Goal: Task Accomplishment & Management: Manage account settings

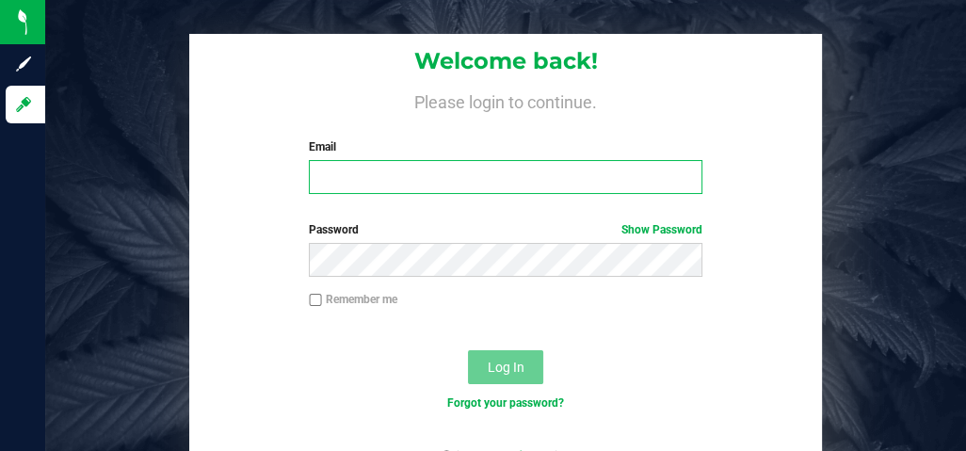
click at [317, 187] on input "Email" at bounding box center [506, 177] width 394 height 34
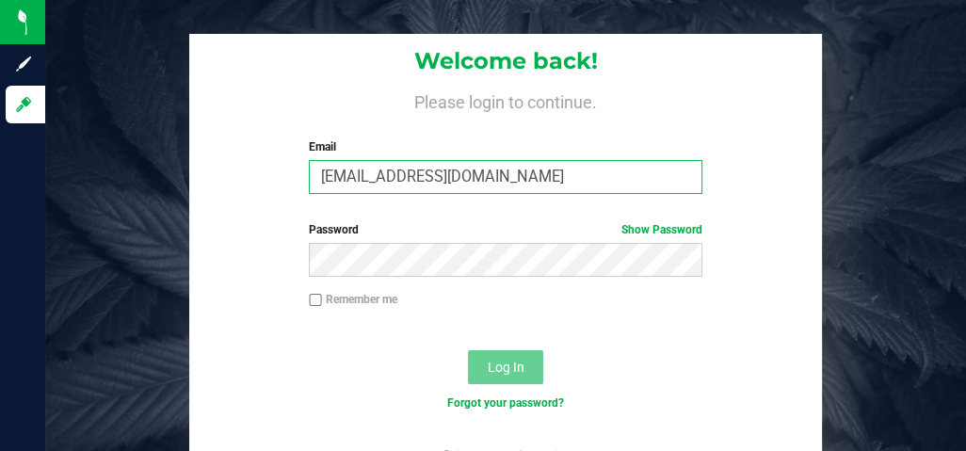
type input "[EMAIL_ADDRESS][DOMAIN_NAME]"
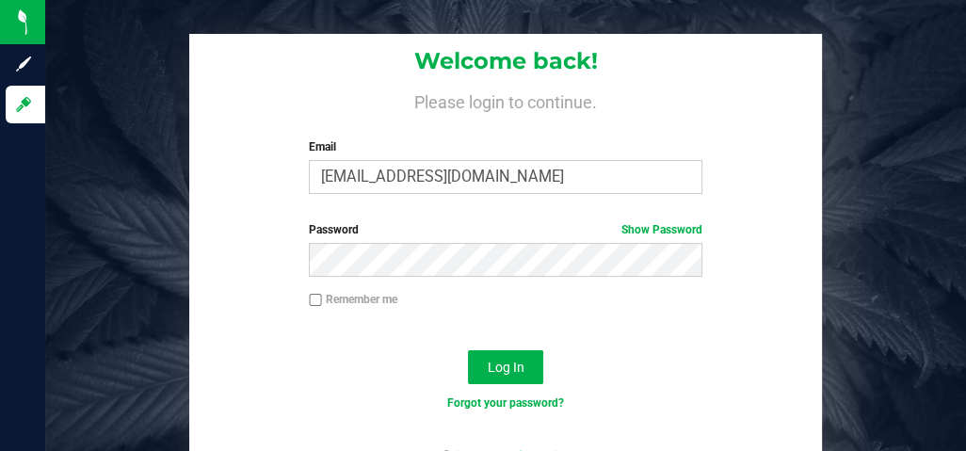
click at [311, 299] on input "Remember me" at bounding box center [315, 300] width 13 height 13
checkbox input "true"
click at [501, 373] on span "Log In" at bounding box center [506, 367] width 37 height 15
click at [500, 364] on span "Log In" at bounding box center [506, 367] width 37 height 15
click at [511, 365] on span "Log In" at bounding box center [506, 367] width 37 height 15
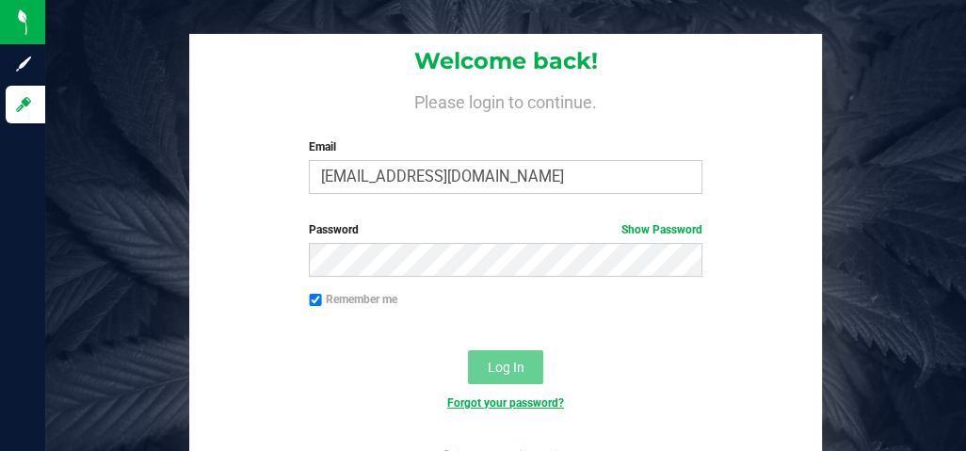
click at [525, 402] on link "Forgot your password?" at bounding box center [505, 402] width 117 height 13
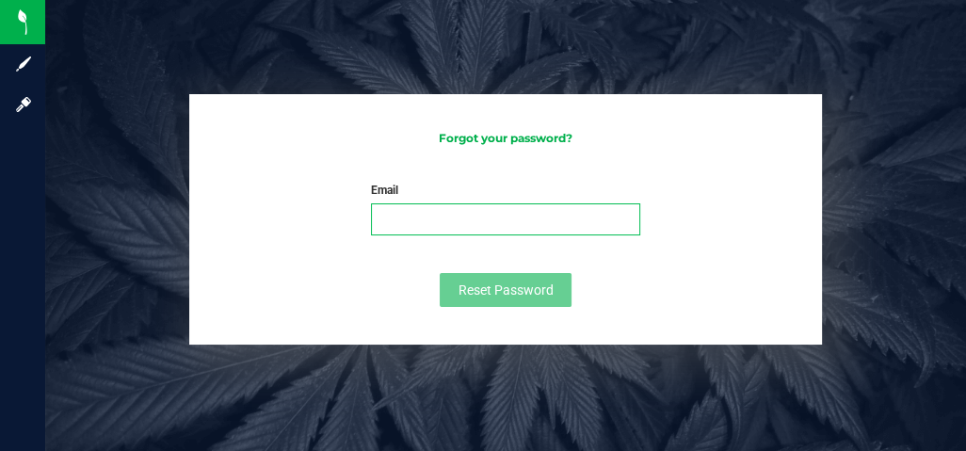
click at [411, 214] on input "Email" at bounding box center [505, 219] width 269 height 32
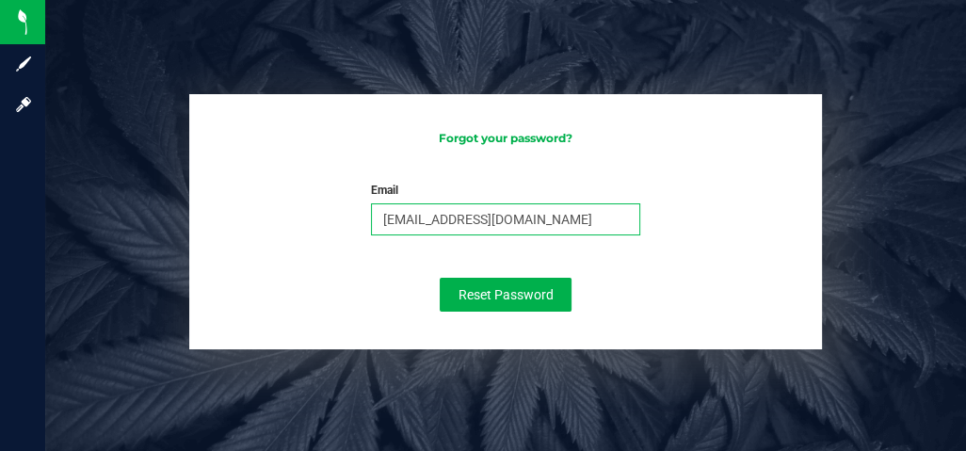
type input "[EMAIL_ADDRESS][DOMAIN_NAME]"
click at [832, 219] on div "Forgot your password? Email robinzimmer@att.net Please enter your email Please …" at bounding box center [505, 174] width 949 height 349
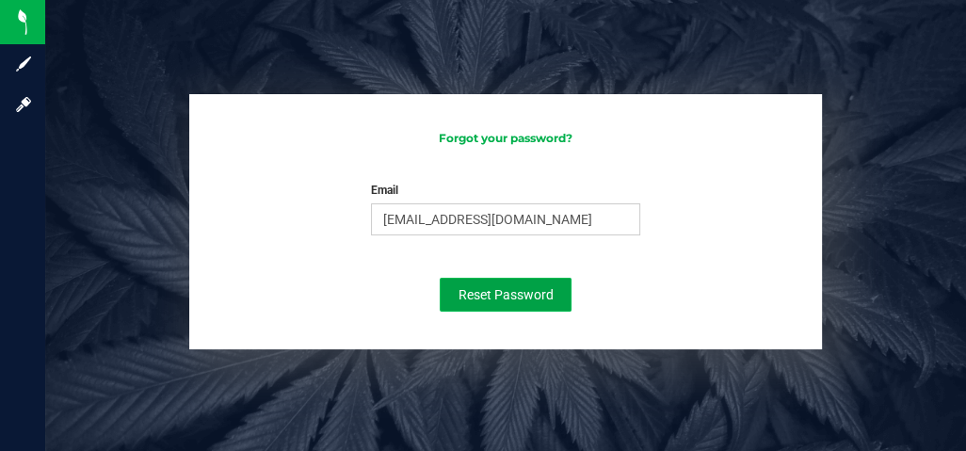
click at [509, 295] on span "Reset Password" at bounding box center [506, 294] width 95 height 15
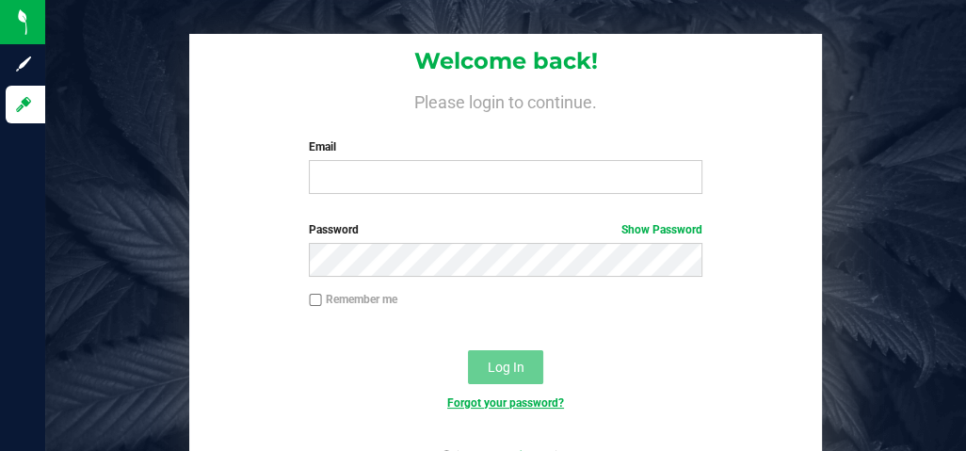
click at [540, 401] on link "Forgot your password?" at bounding box center [505, 402] width 117 height 13
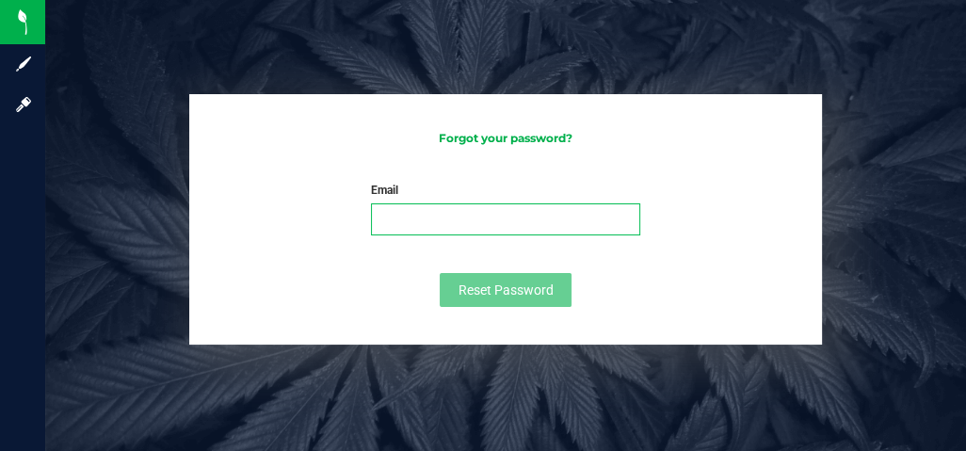
click at [404, 220] on input "Email" at bounding box center [505, 219] width 269 height 32
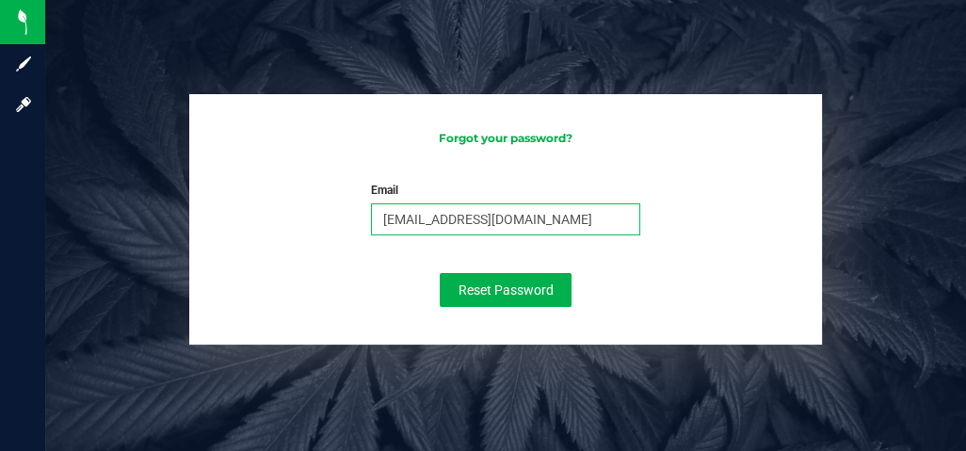
type input "[EMAIL_ADDRESS][DOMAIN_NAME]"
click at [734, 216] on form "Email [EMAIL_ADDRESS][DOMAIN_NAME] Please enter your email Please format your e…" at bounding box center [505, 244] width 595 height 125
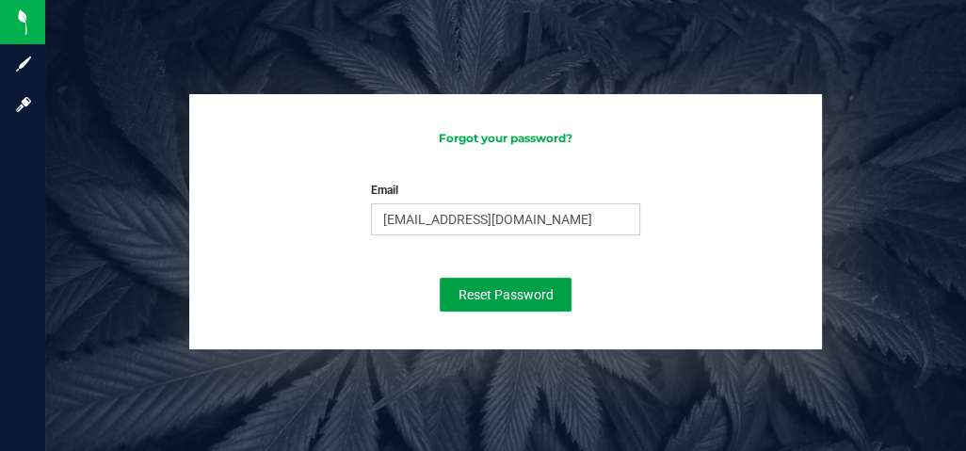
click at [498, 292] on span "Reset Password" at bounding box center [506, 294] width 95 height 15
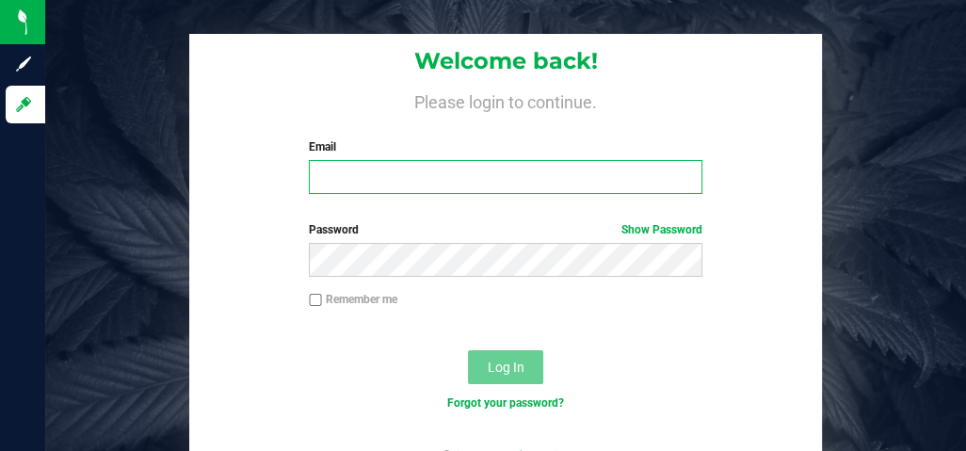
click at [351, 171] on input "Email" at bounding box center [506, 177] width 394 height 34
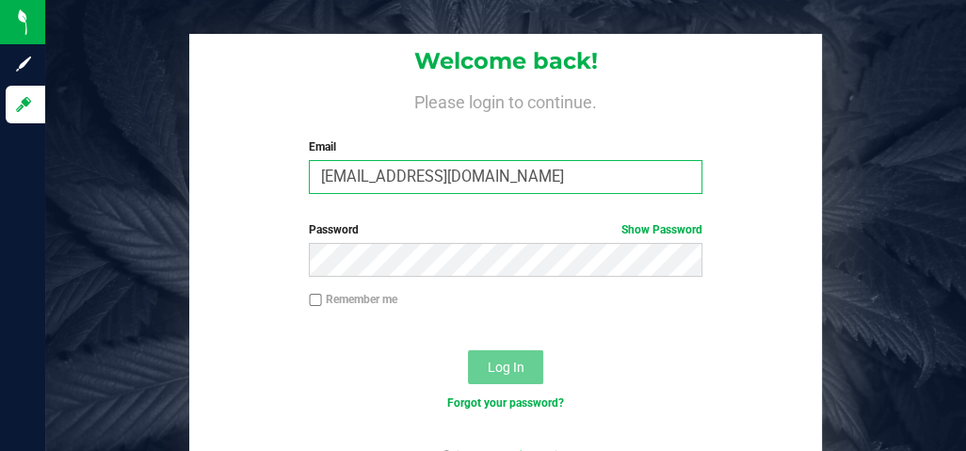
type input "[EMAIL_ADDRESS][DOMAIN_NAME]"
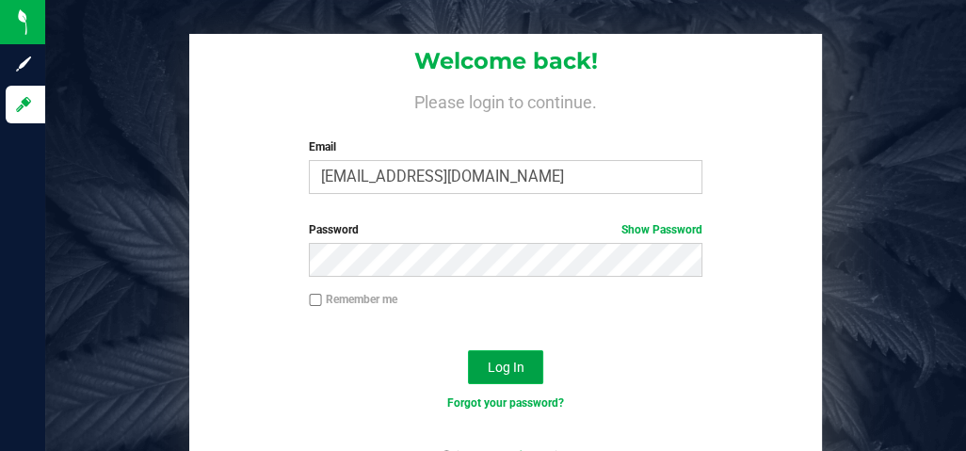
click at [493, 364] on span "Log In" at bounding box center [506, 367] width 37 height 15
click at [476, 401] on link "Forgot your password?" at bounding box center [505, 402] width 117 height 13
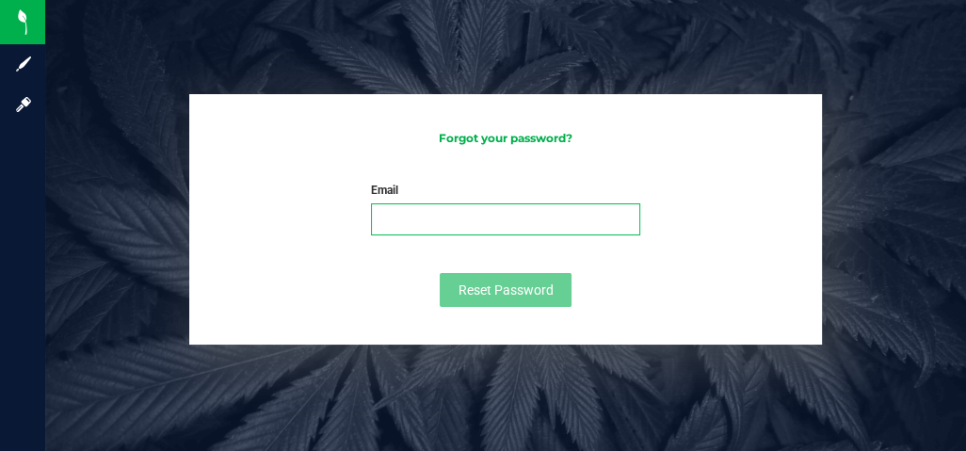
click at [398, 218] on input "Email" at bounding box center [505, 219] width 269 height 32
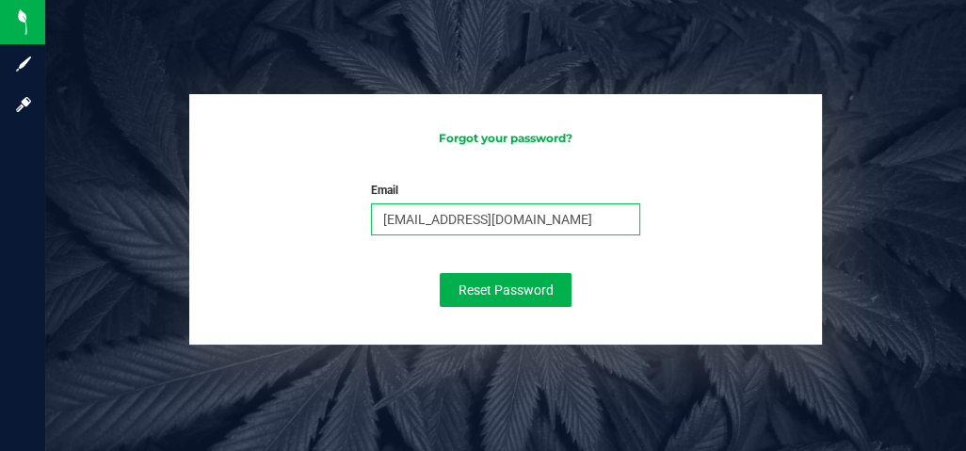
type input "[EMAIL_ADDRESS][DOMAIN_NAME]"
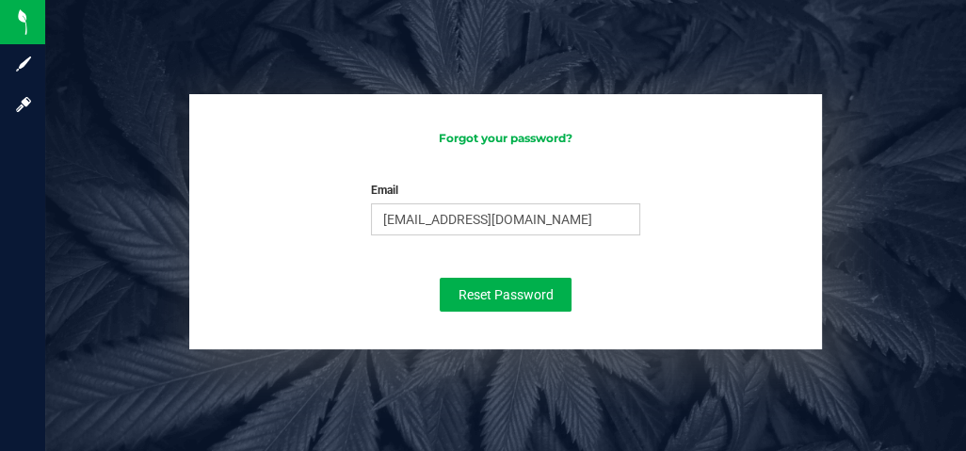
click at [762, 256] on form "Email [EMAIL_ADDRESS][DOMAIN_NAME] Please enter your email Please format your e…" at bounding box center [505, 247] width 595 height 130
click at [524, 298] on span "Reset Password" at bounding box center [506, 294] width 95 height 15
